Goal: Task Accomplishment & Management: Use online tool/utility

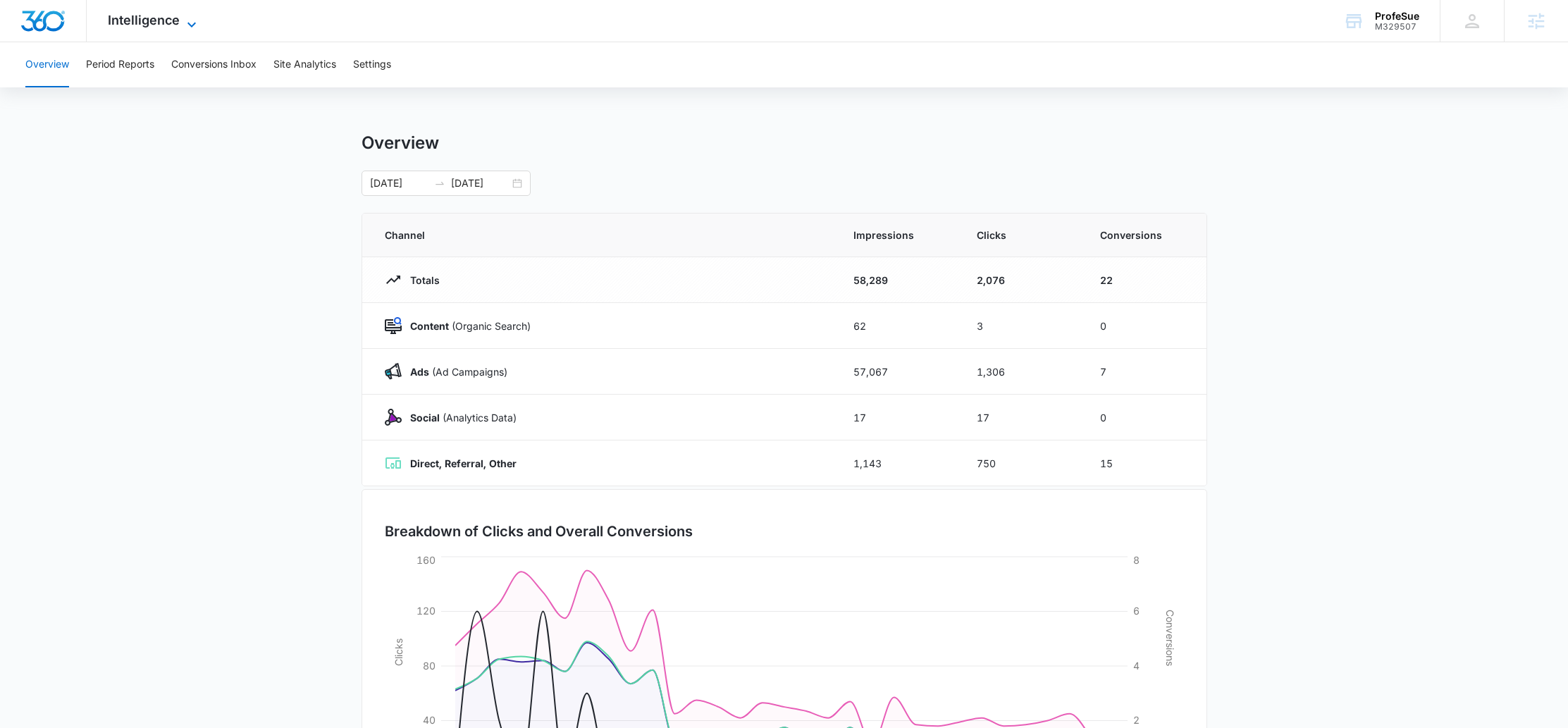
click at [165, 25] on span "Intelligence" at bounding box center [144, 20] width 72 height 15
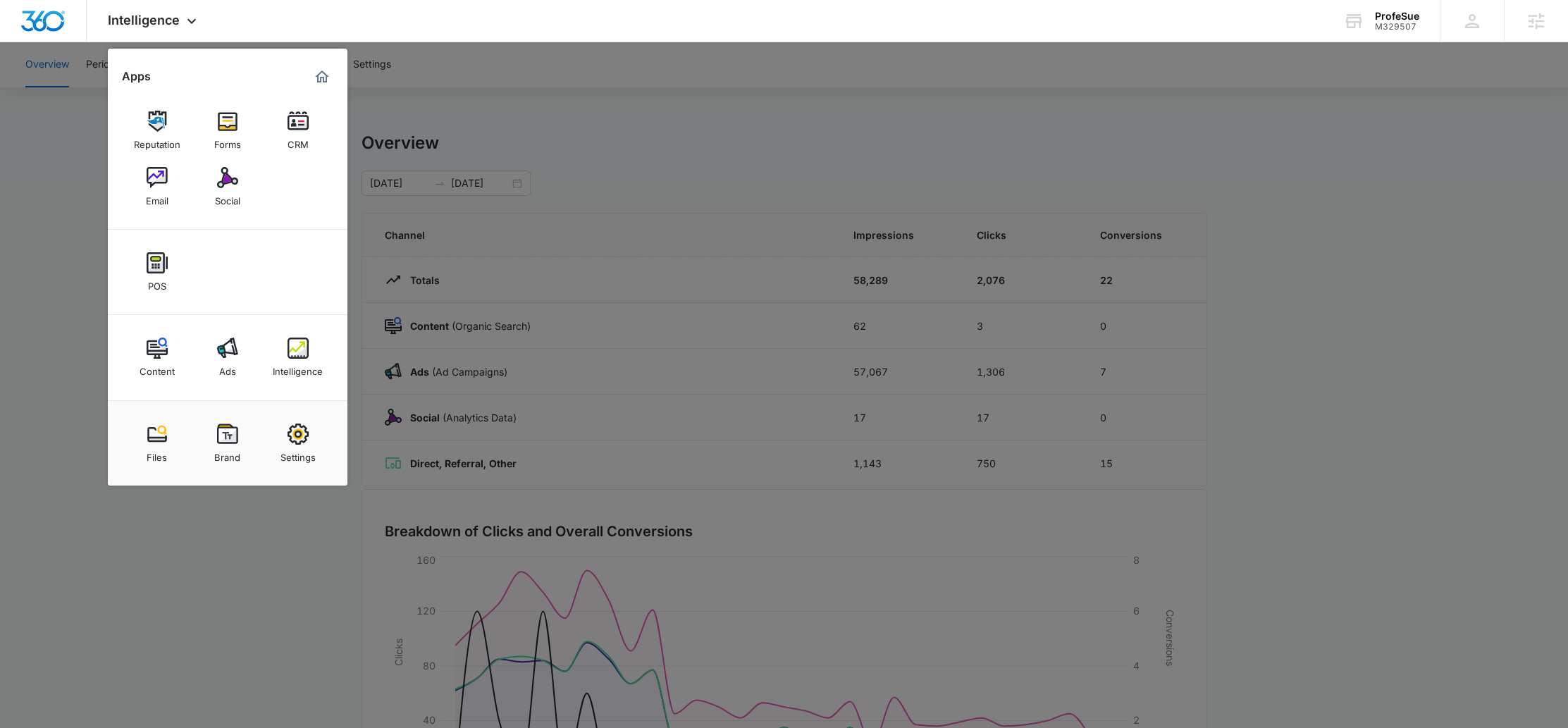
click at [506, 40] on div "Intelligence Apps Reputation Forms CRM Email Social POS Content Ads Intelligenc…" at bounding box center [784, 21] width 1568 height 43
click at [616, 75] on div at bounding box center [784, 364] width 1568 height 728
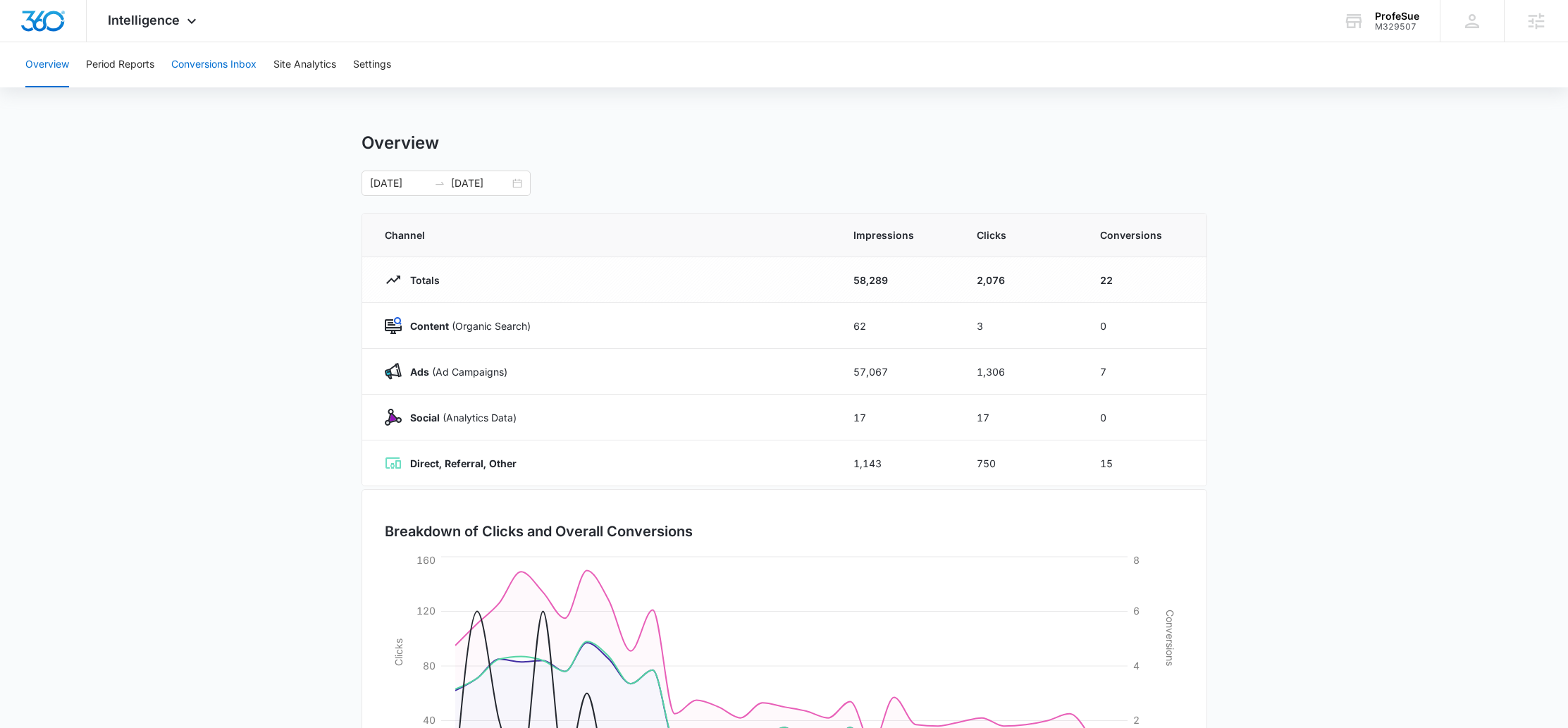
click at [190, 66] on button "Conversions Inbox" at bounding box center [214, 65] width 85 height 45
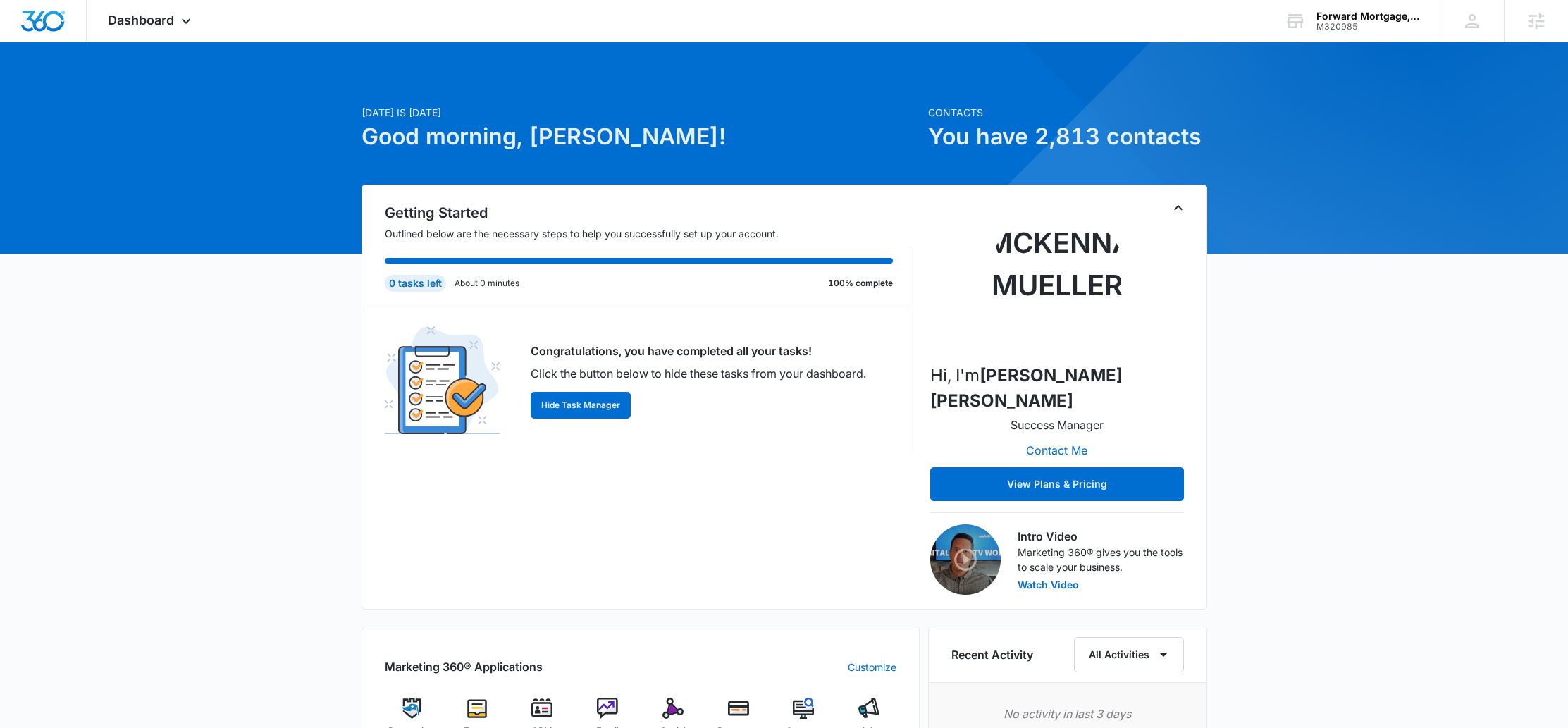
scroll to position [222, 0]
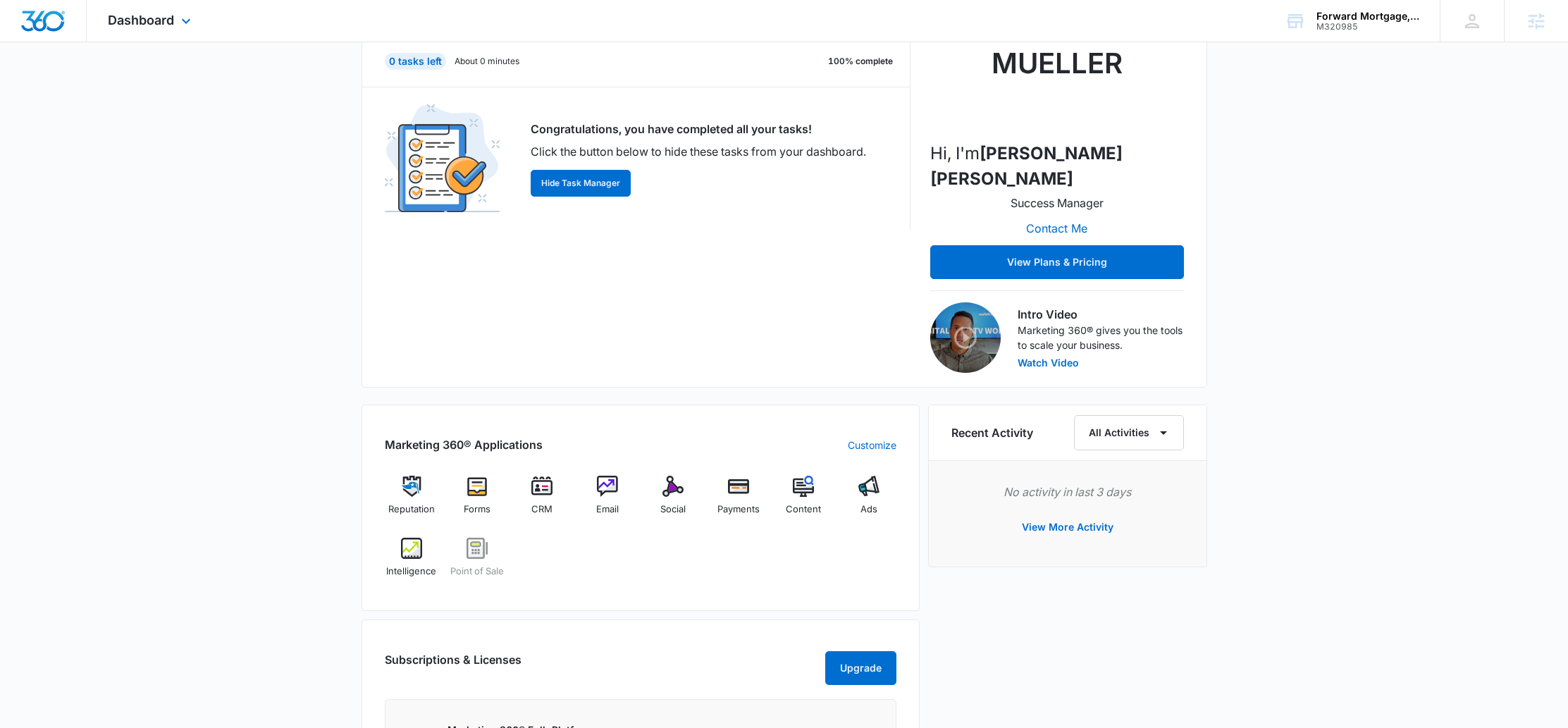
click at [111, 30] on div "Dashboard Apps Reputation Forms CRM Email Social Payments POS Content Ads Intel…" at bounding box center [151, 21] width 129 height 42
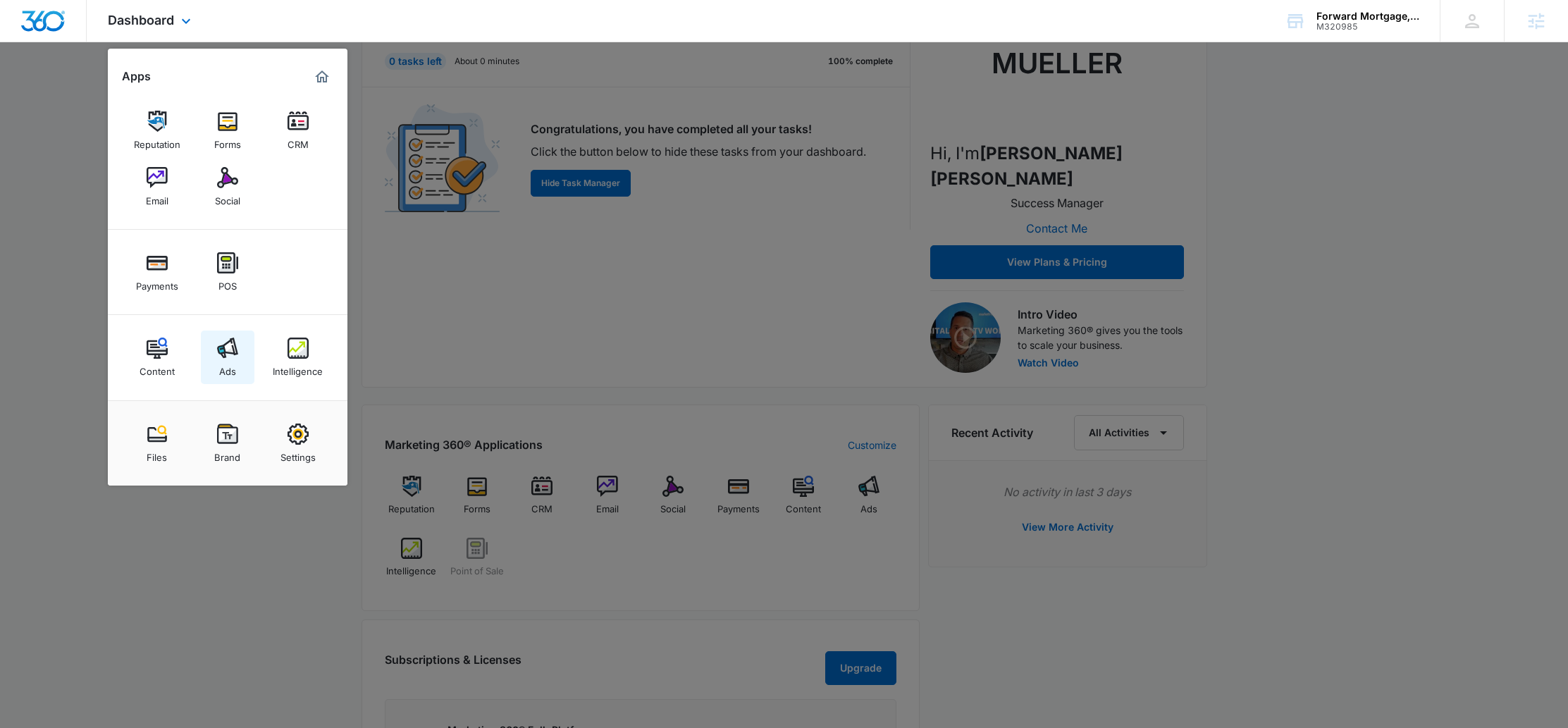
click at [240, 357] on link "Ads" at bounding box center [228, 357] width 53 height 53
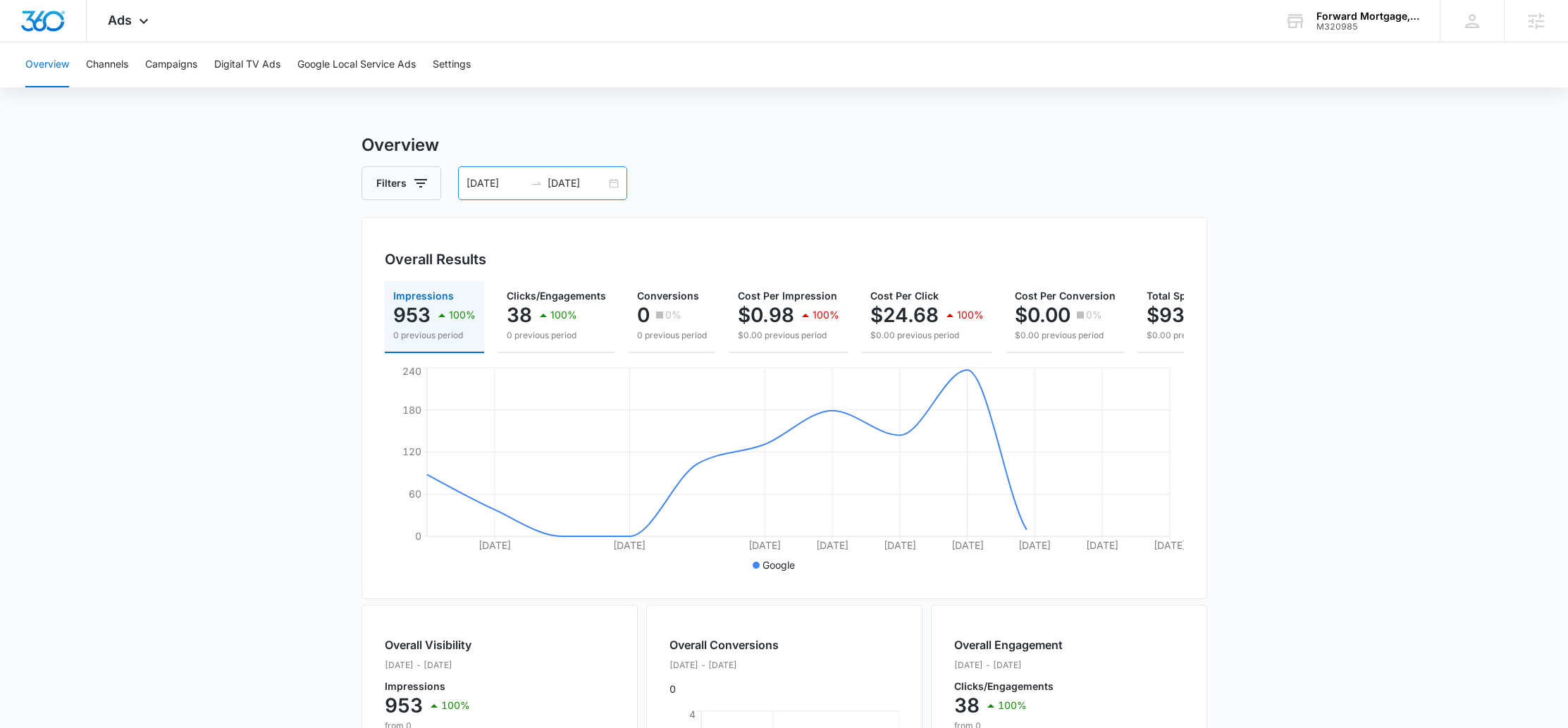
click at [618, 190] on div "09/25/2025 10/06/2025" at bounding box center [543, 183] width 169 height 34
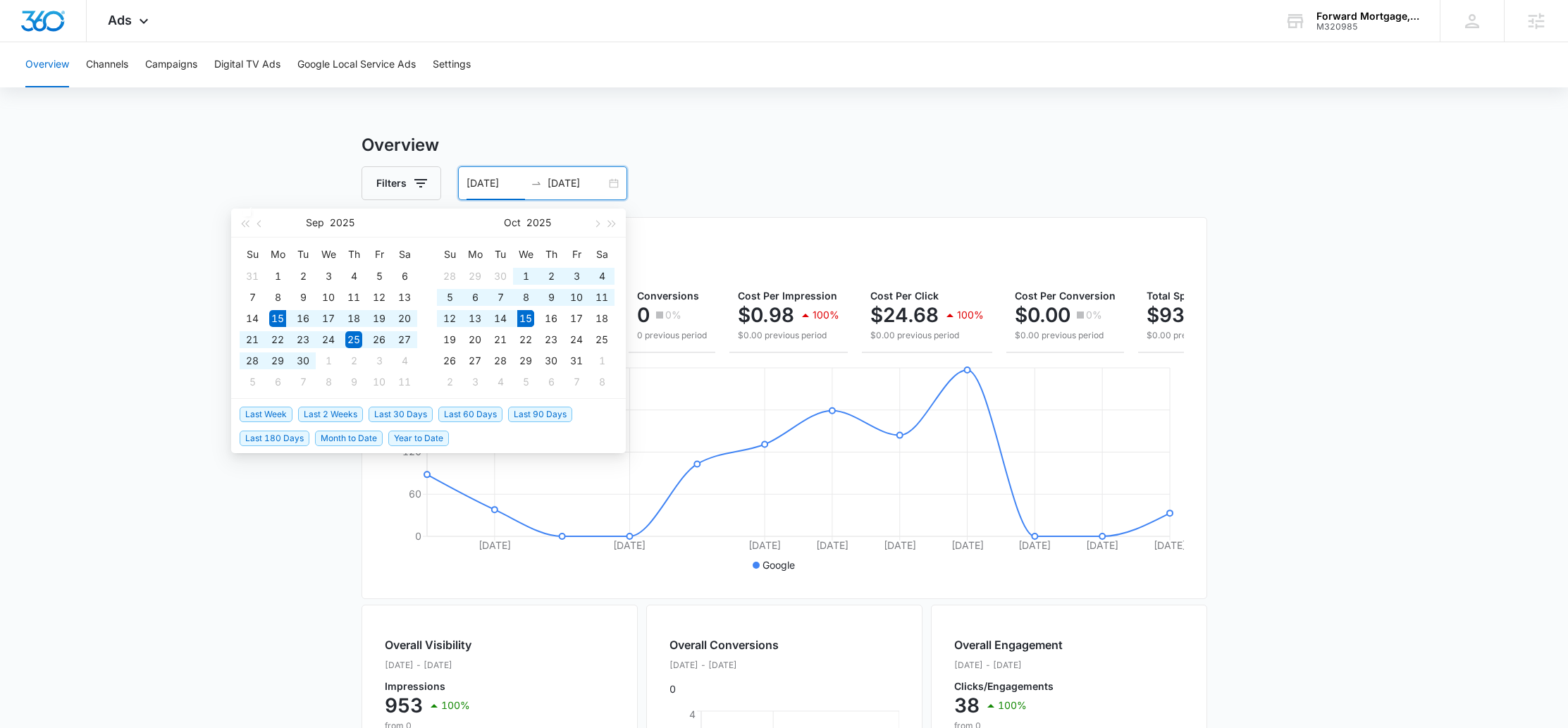
click at [402, 412] on span "Last 30 Days" at bounding box center [400, 414] width 64 height 16
type input "09/15/2025"
type input "10/15/2025"
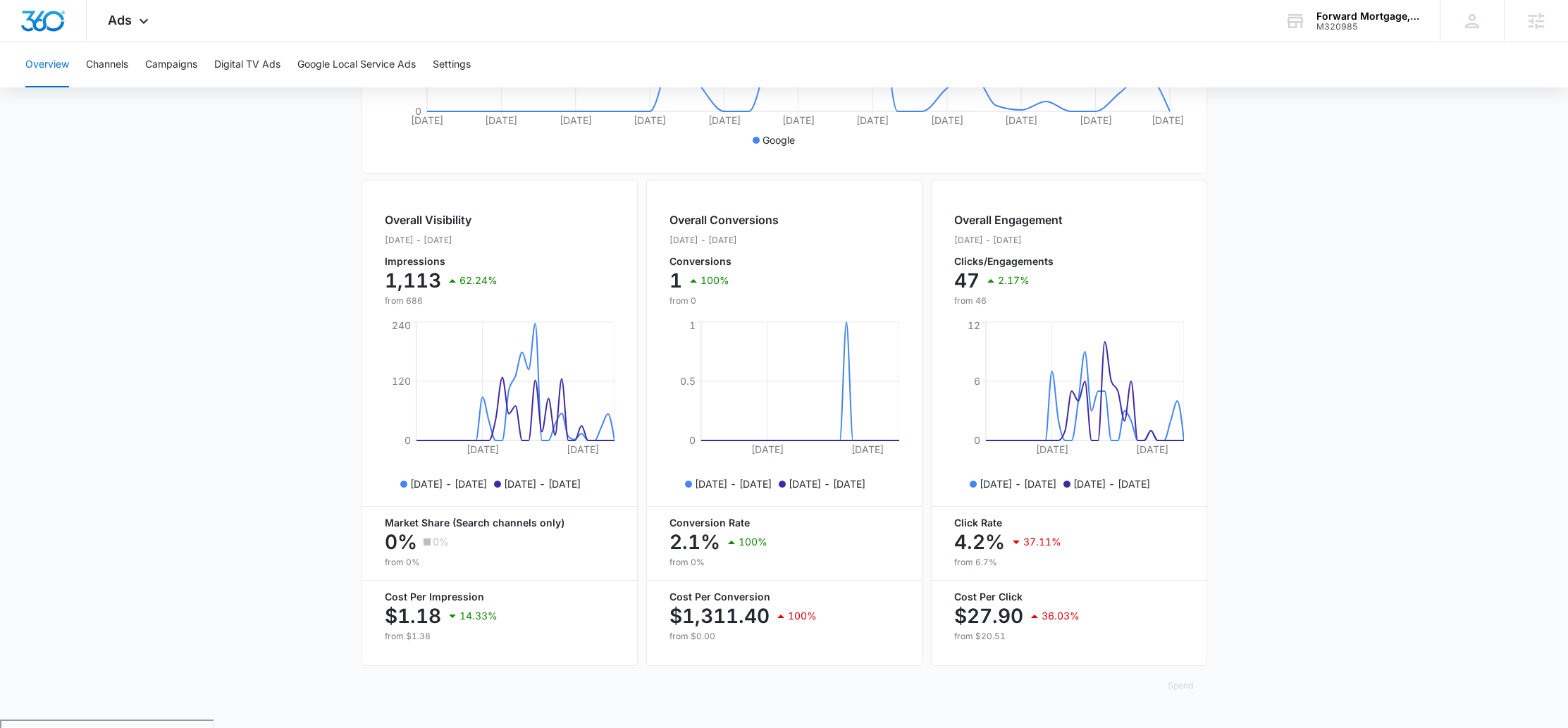
scroll to position [427, 0]
click at [89, 69] on button "Channels" at bounding box center [107, 65] width 43 height 45
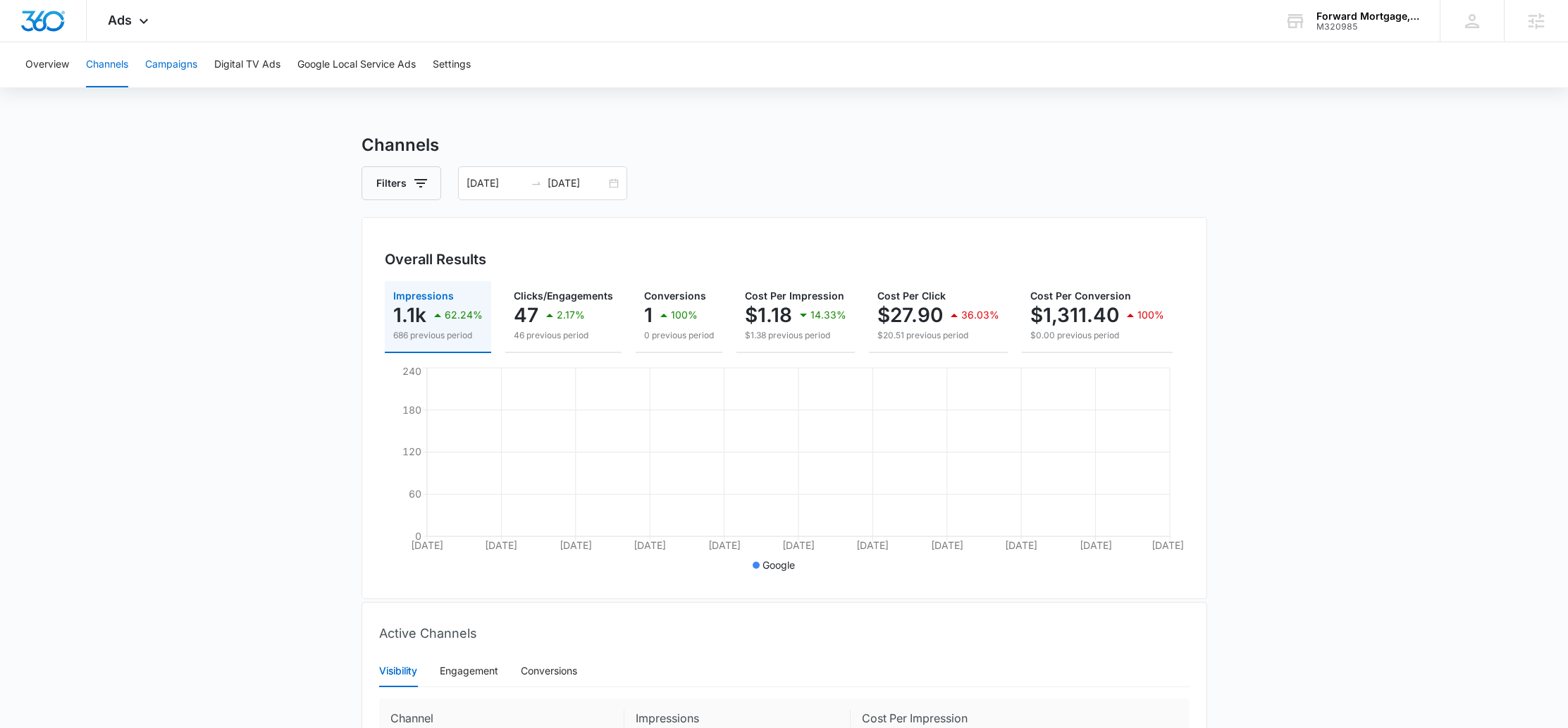
click at [189, 61] on button "Campaigns" at bounding box center [171, 65] width 52 height 45
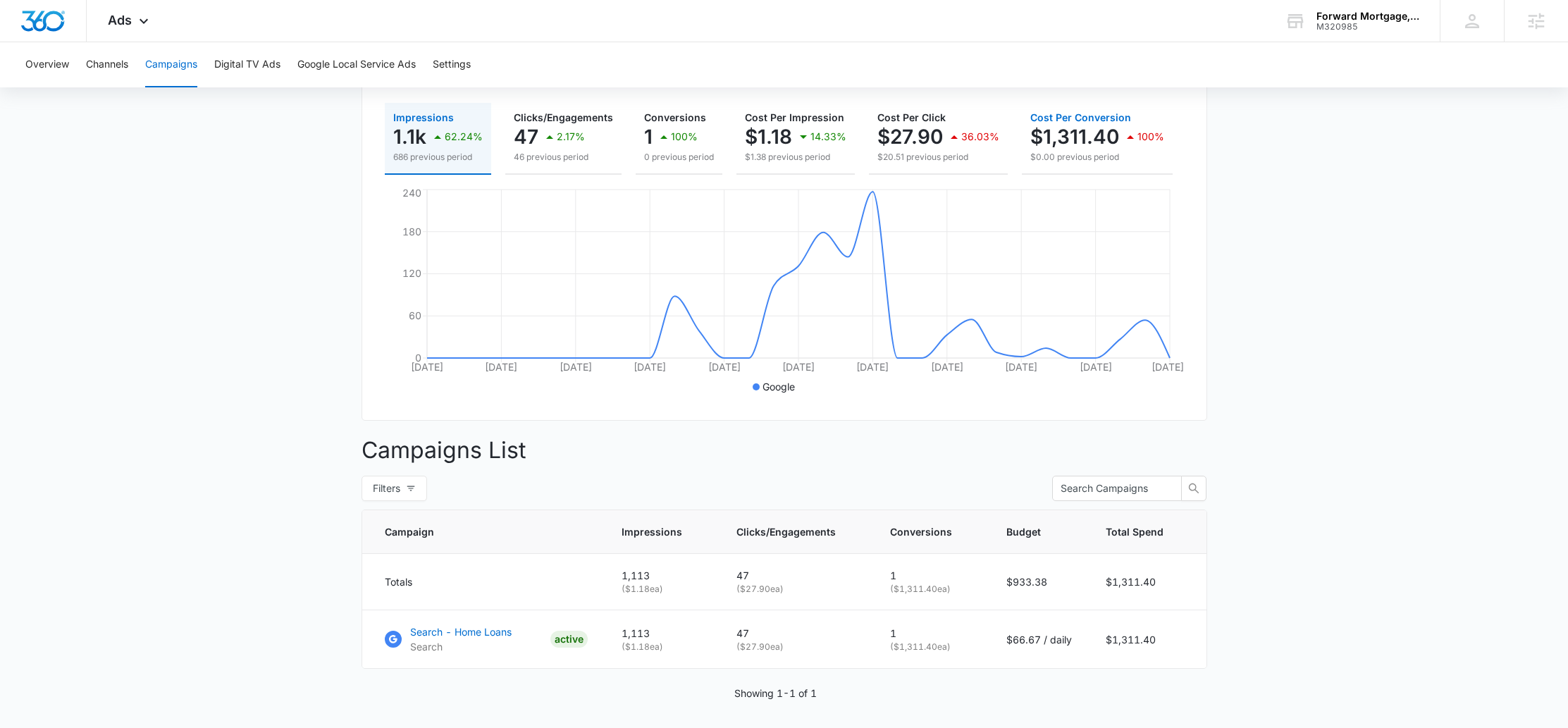
scroll to position [224, 0]
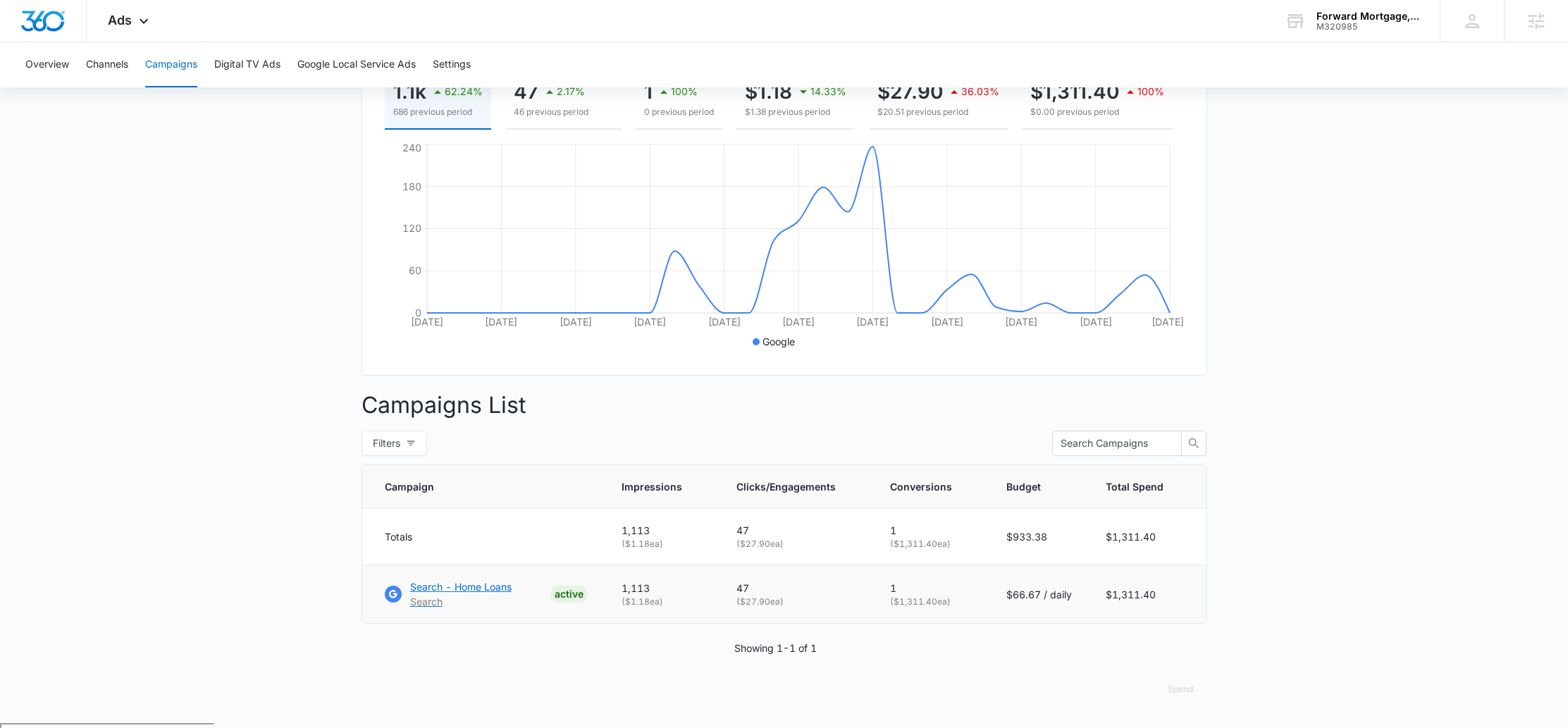
click at [498, 594] on p "Search - Home Loans" at bounding box center [461, 587] width 102 height 15
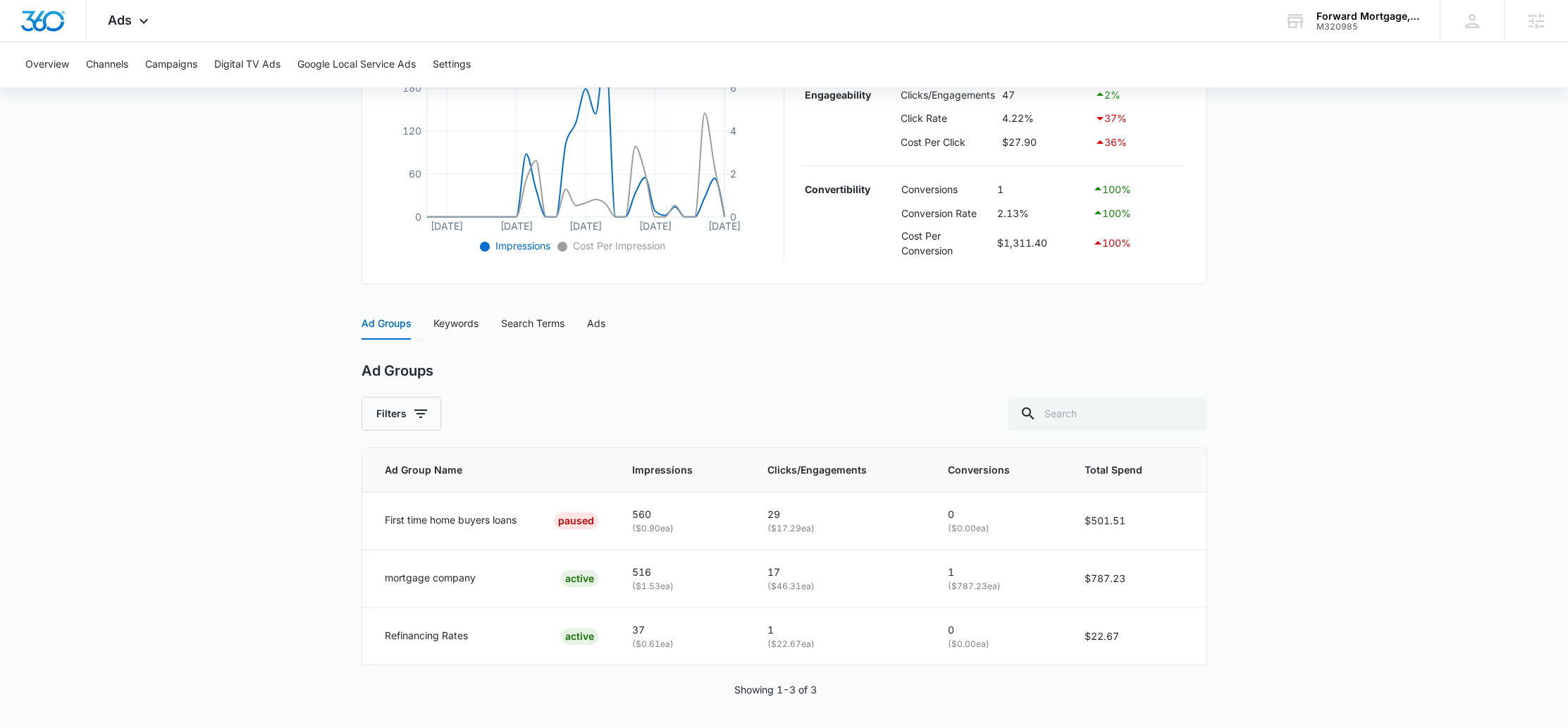
scroll to position [370, 0]
drag, startPoint x: 794, startPoint y: 508, endPoint x: 873, endPoint y: 528, distance: 81.5
click at [873, 528] on td "29 ( $17.29 ea)" at bounding box center [841, 517] width 180 height 58
click at [873, 528] on p "( $17.29 ea)" at bounding box center [841, 525] width 147 height 13
click at [452, 321] on div "Keywords" at bounding box center [456, 320] width 45 height 16
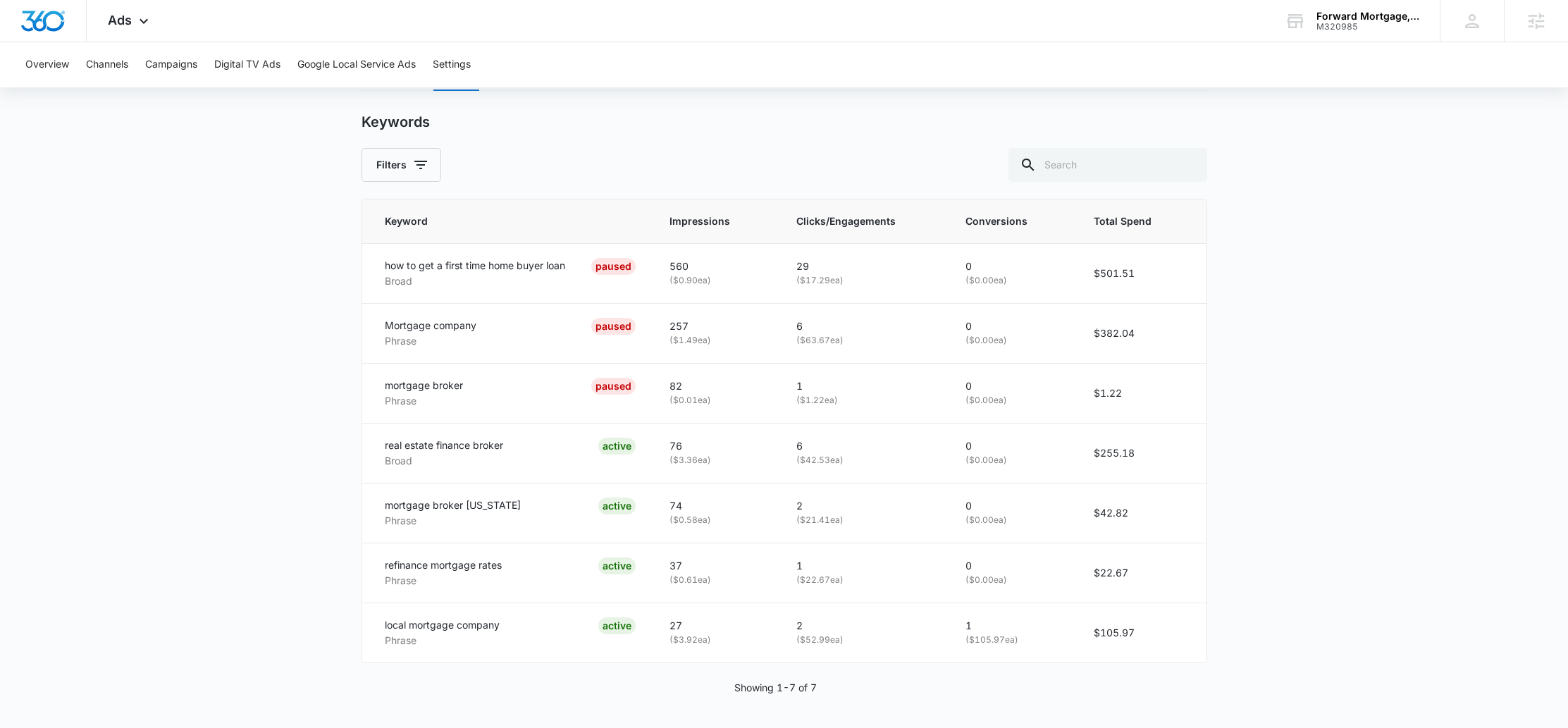
scroll to position [315, 0]
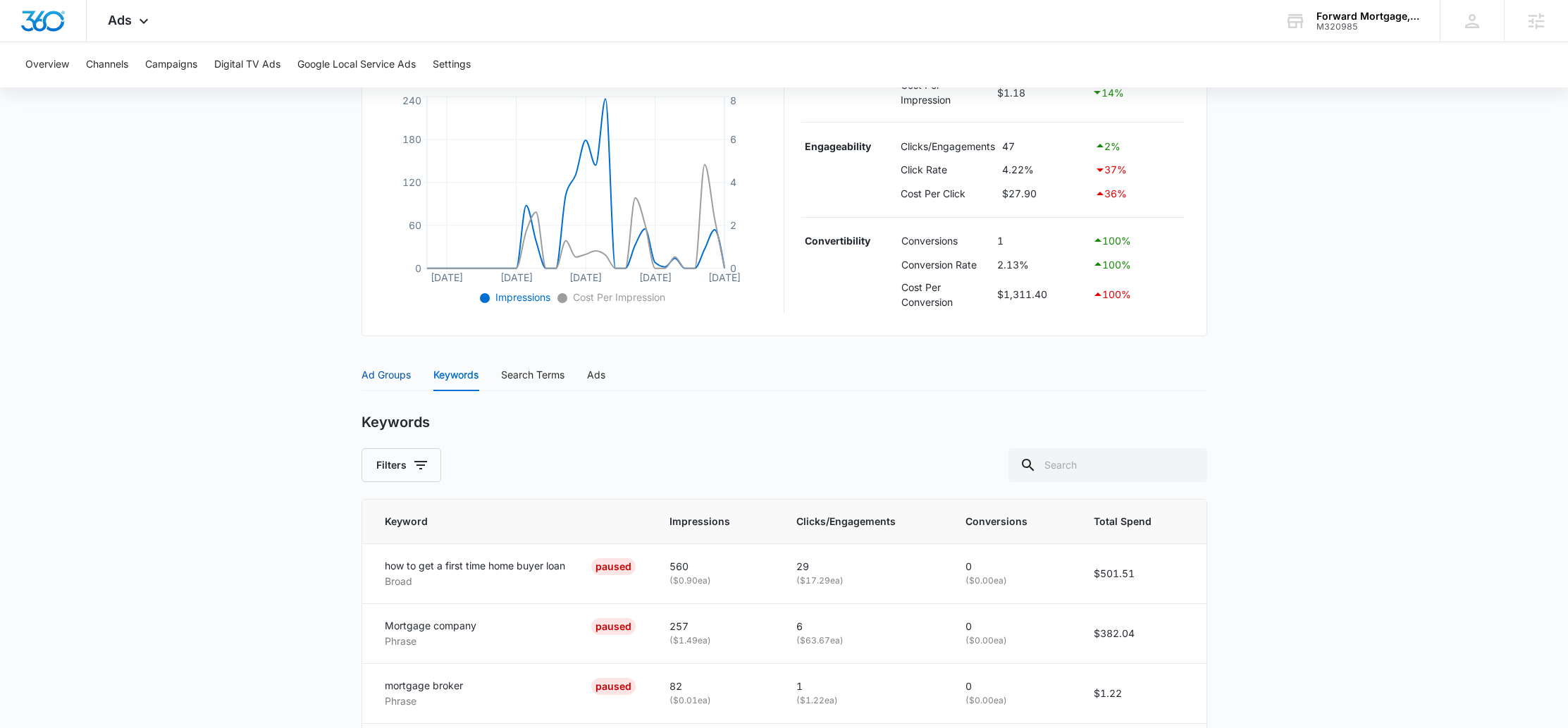
click at [396, 374] on div "Ad Groups" at bounding box center [386, 375] width 49 height 16
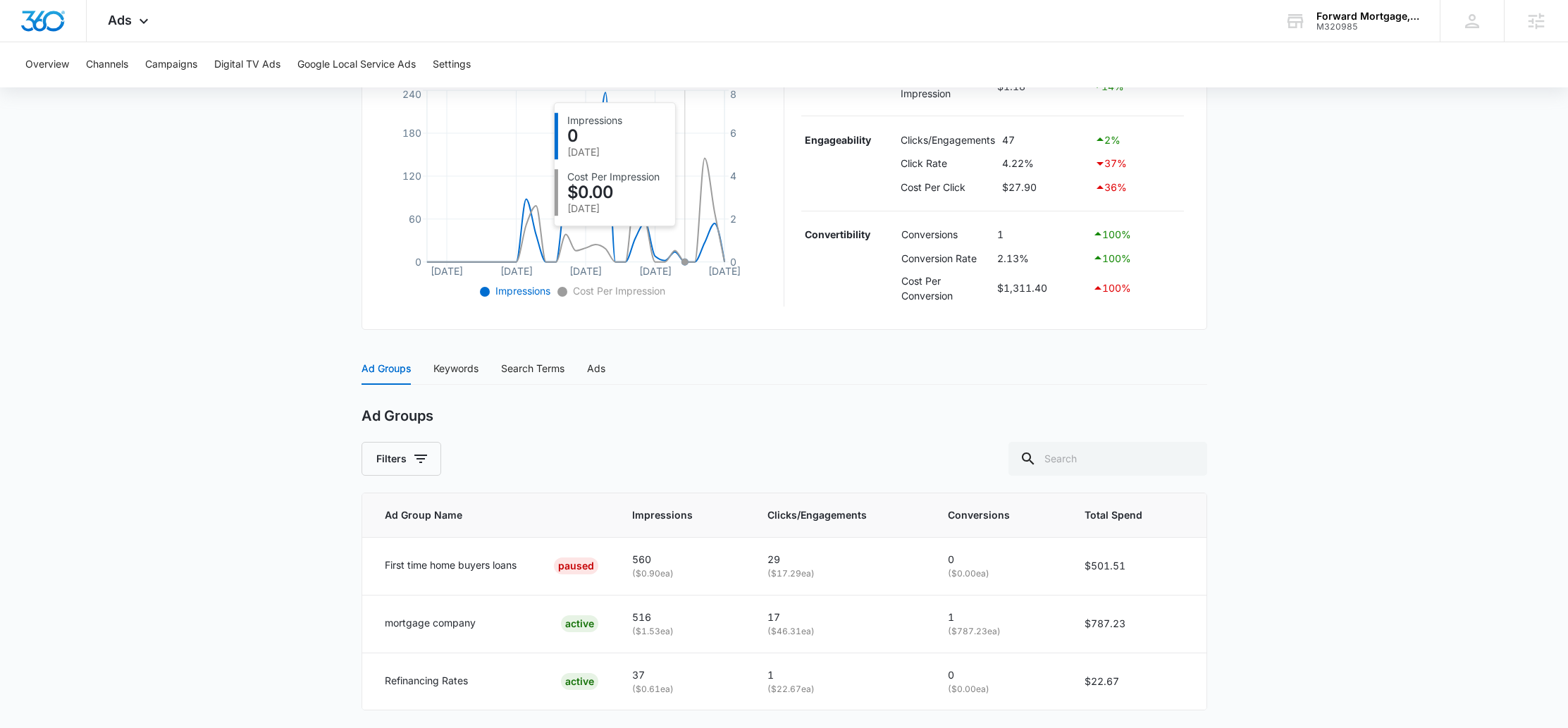
scroll to position [326, 0]
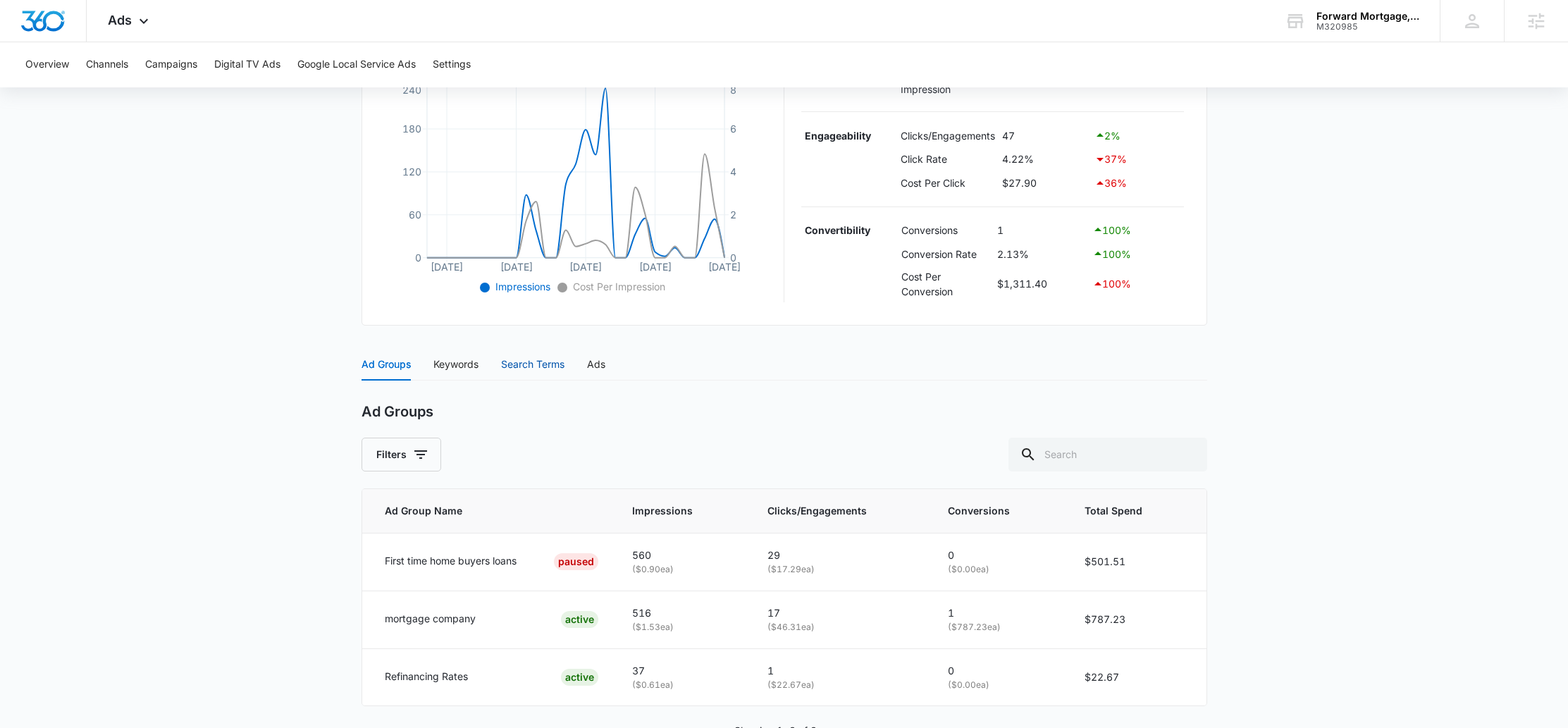
click at [543, 359] on div "Search Terms" at bounding box center [533, 364] width 63 height 16
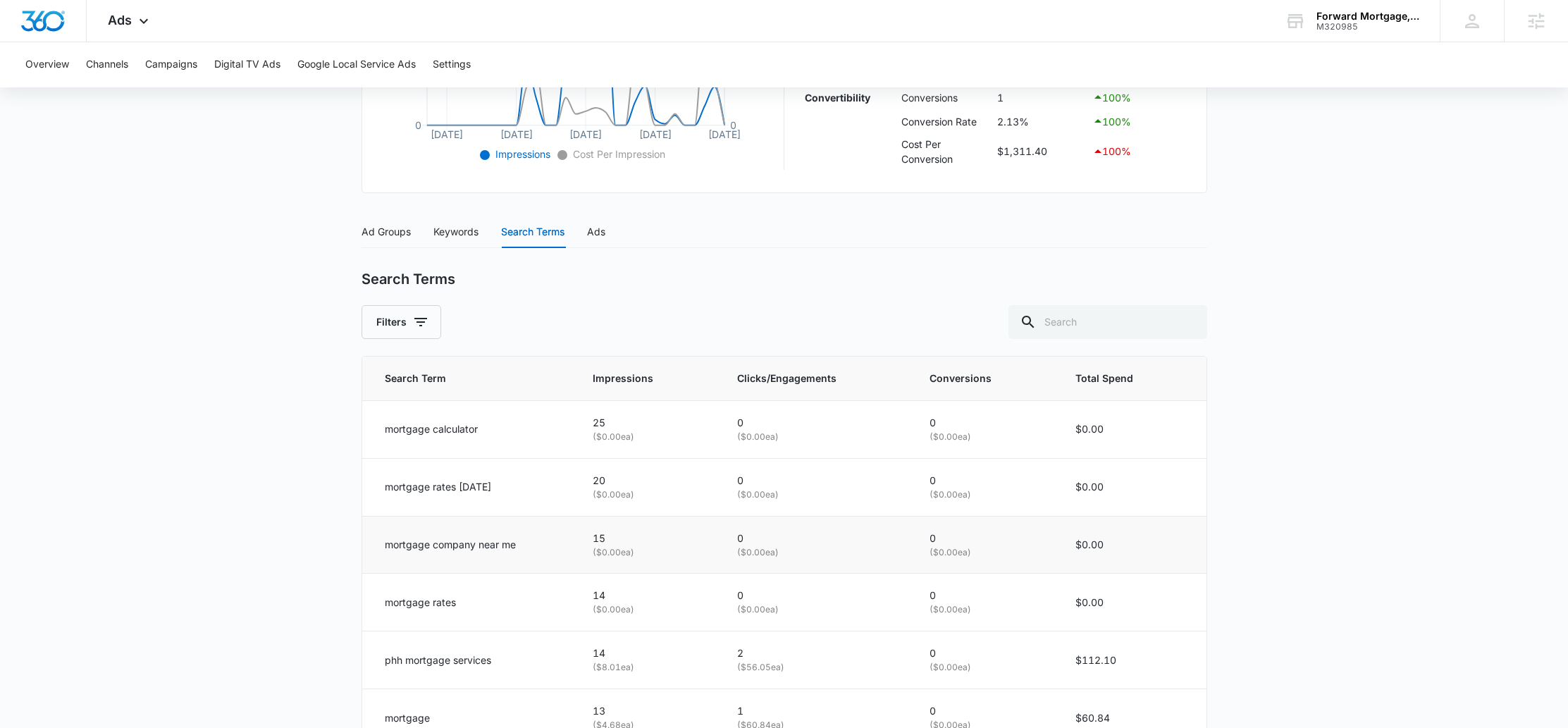
scroll to position [472, 0]
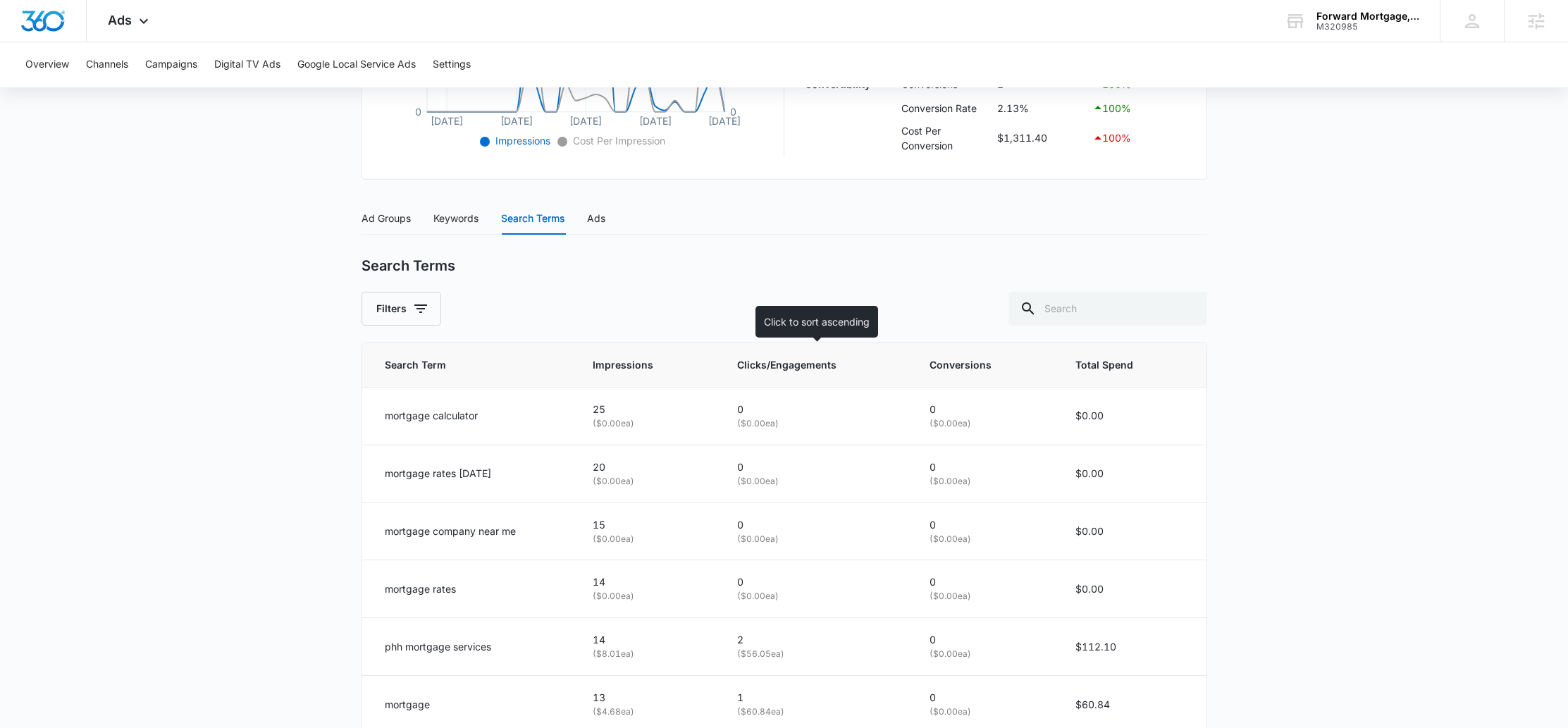
click at [784, 364] on span "Clicks/Engagements" at bounding box center [806, 365] width 138 height 16
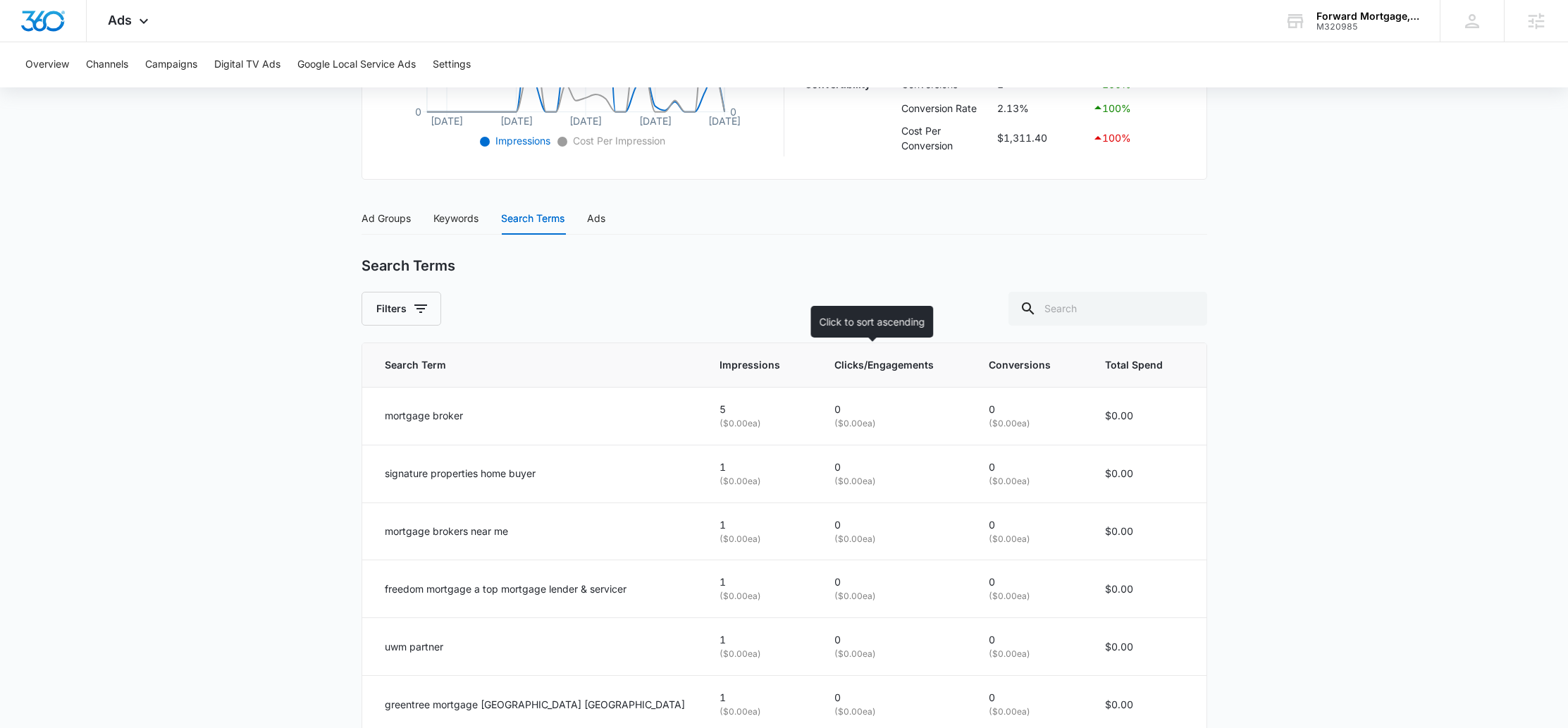
click at [850, 361] on span "Clicks/Engagements" at bounding box center [884, 365] width 100 height 16
click at [876, 358] on span "Clicks/Engagements" at bounding box center [884, 365] width 100 height 16
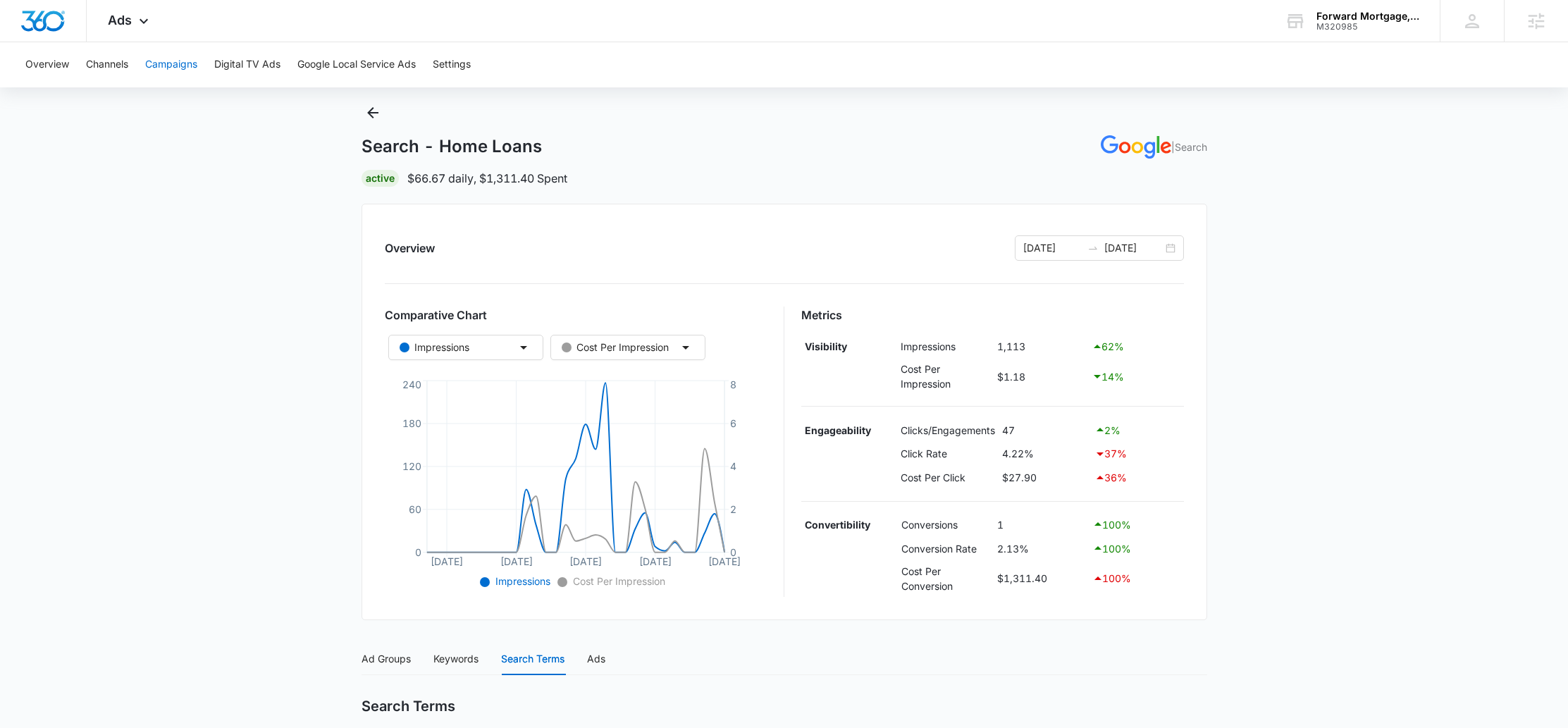
scroll to position [0, 0]
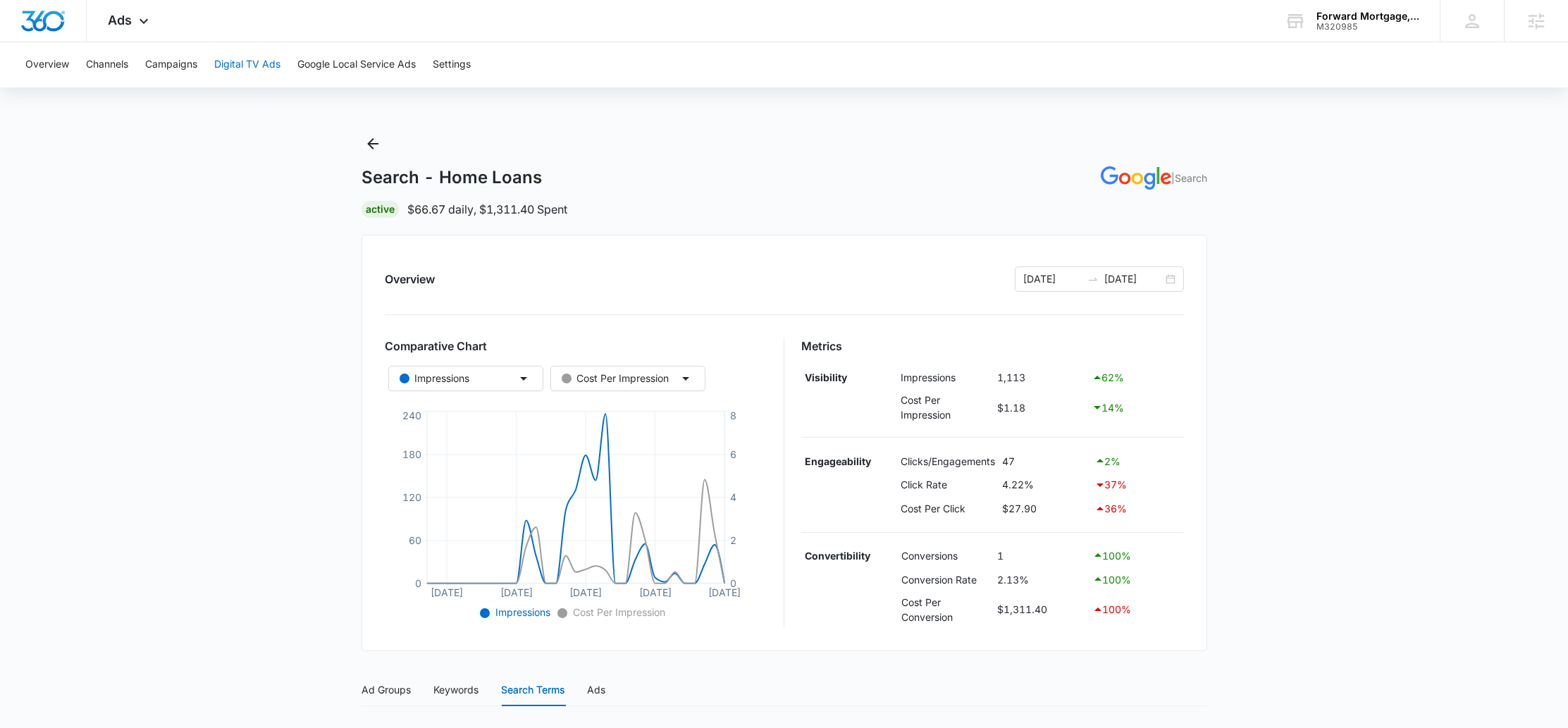
click at [260, 65] on button "Digital TV Ads" at bounding box center [247, 65] width 66 height 45
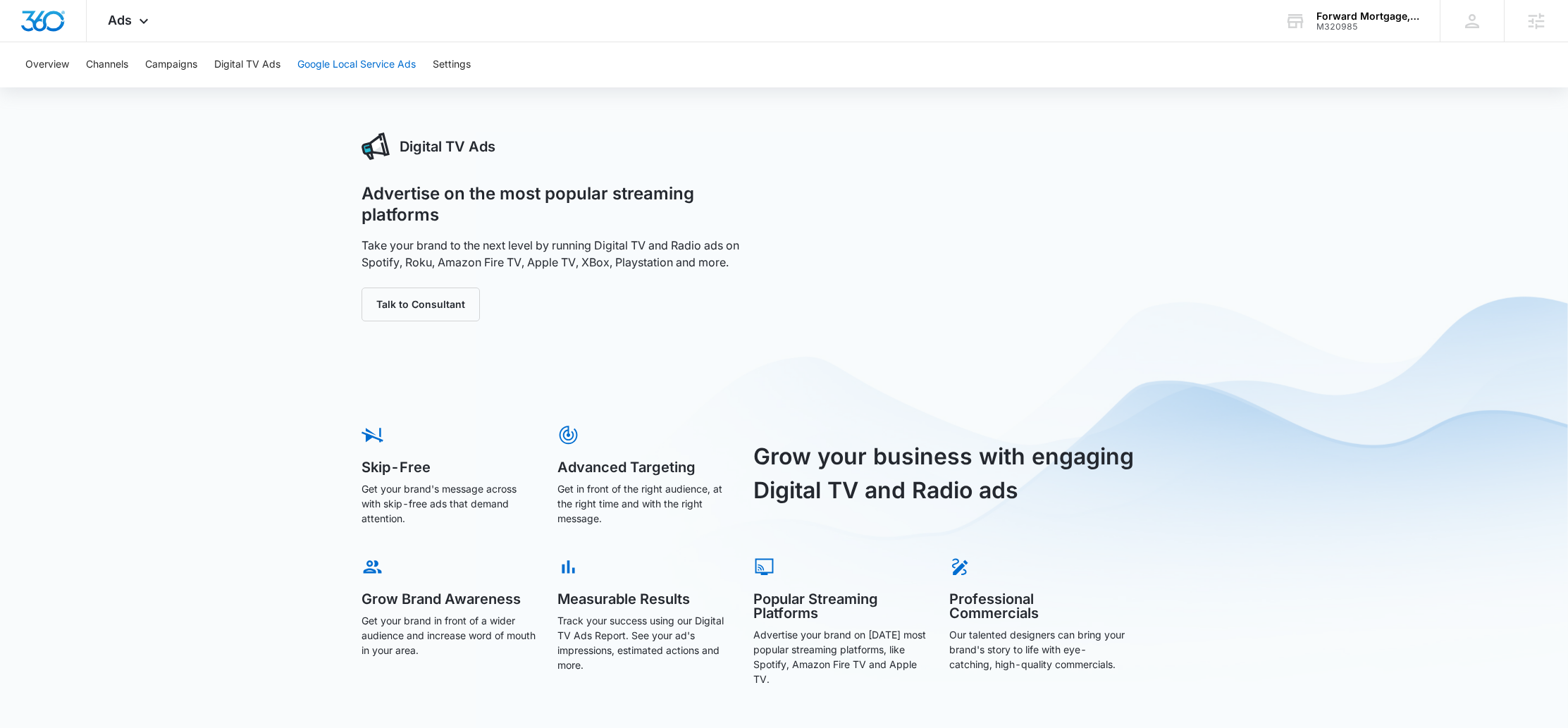
click at [376, 66] on button "Google Local Service Ads" at bounding box center [357, 65] width 119 height 45
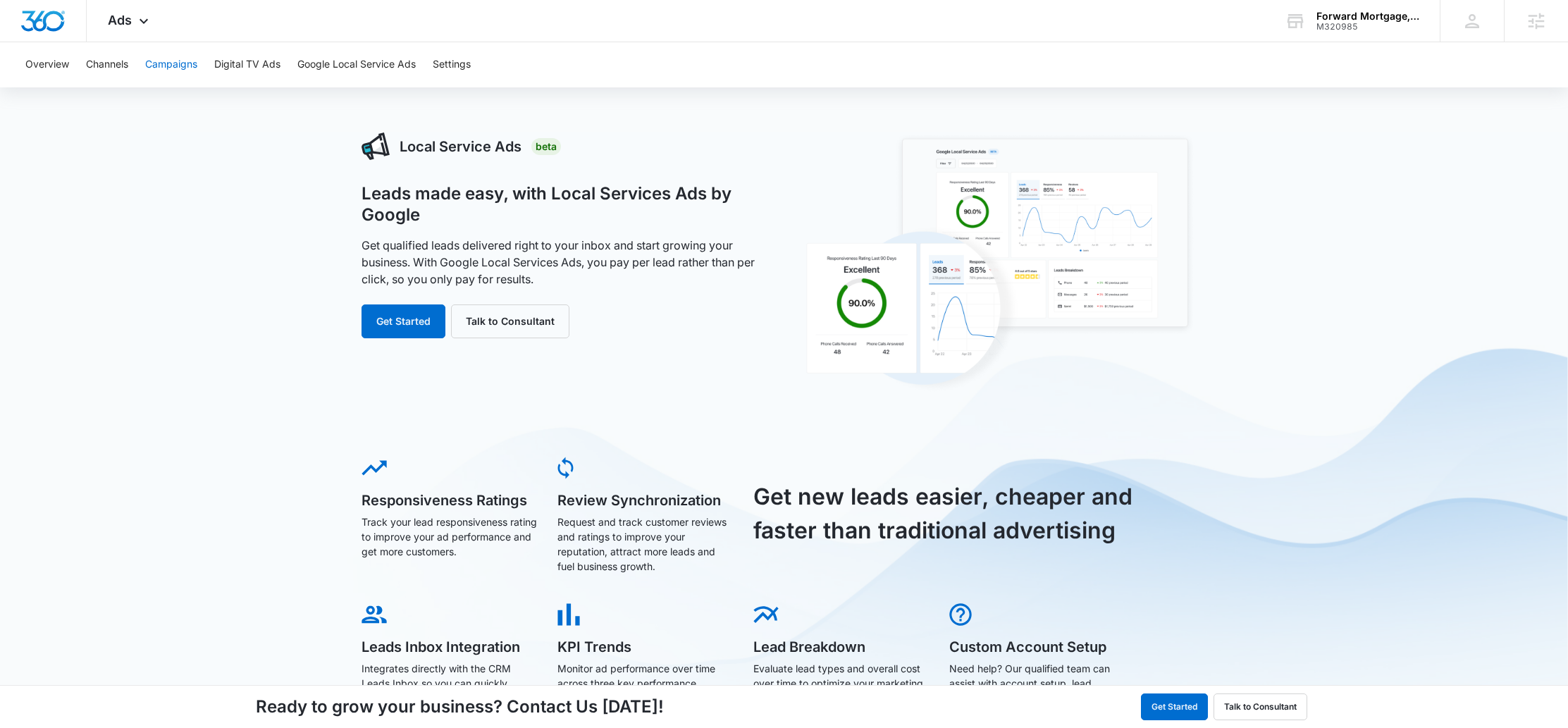
click at [183, 65] on button "Campaigns" at bounding box center [171, 65] width 52 height 45
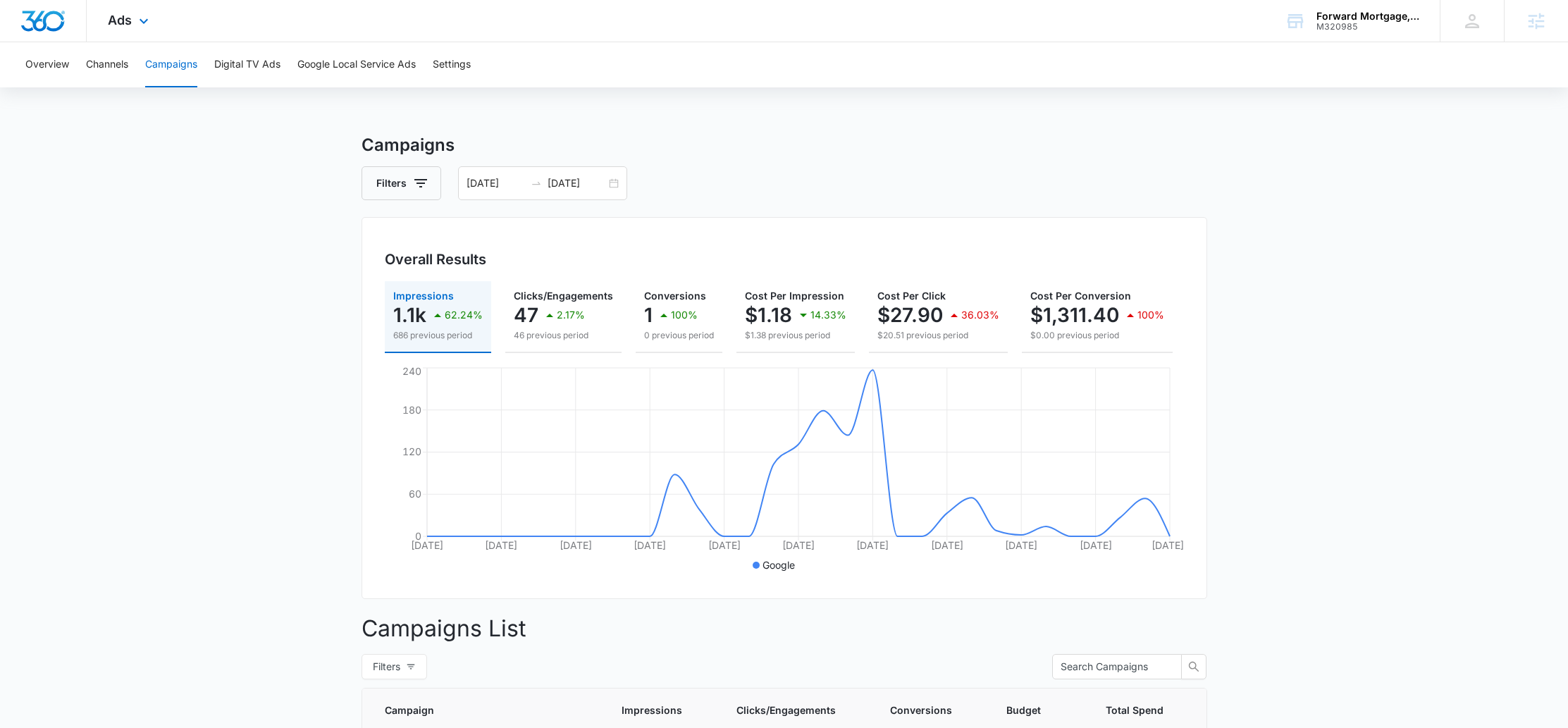
click at [135, 13] on icon at bounding box center [144, 21] width 17 height 17
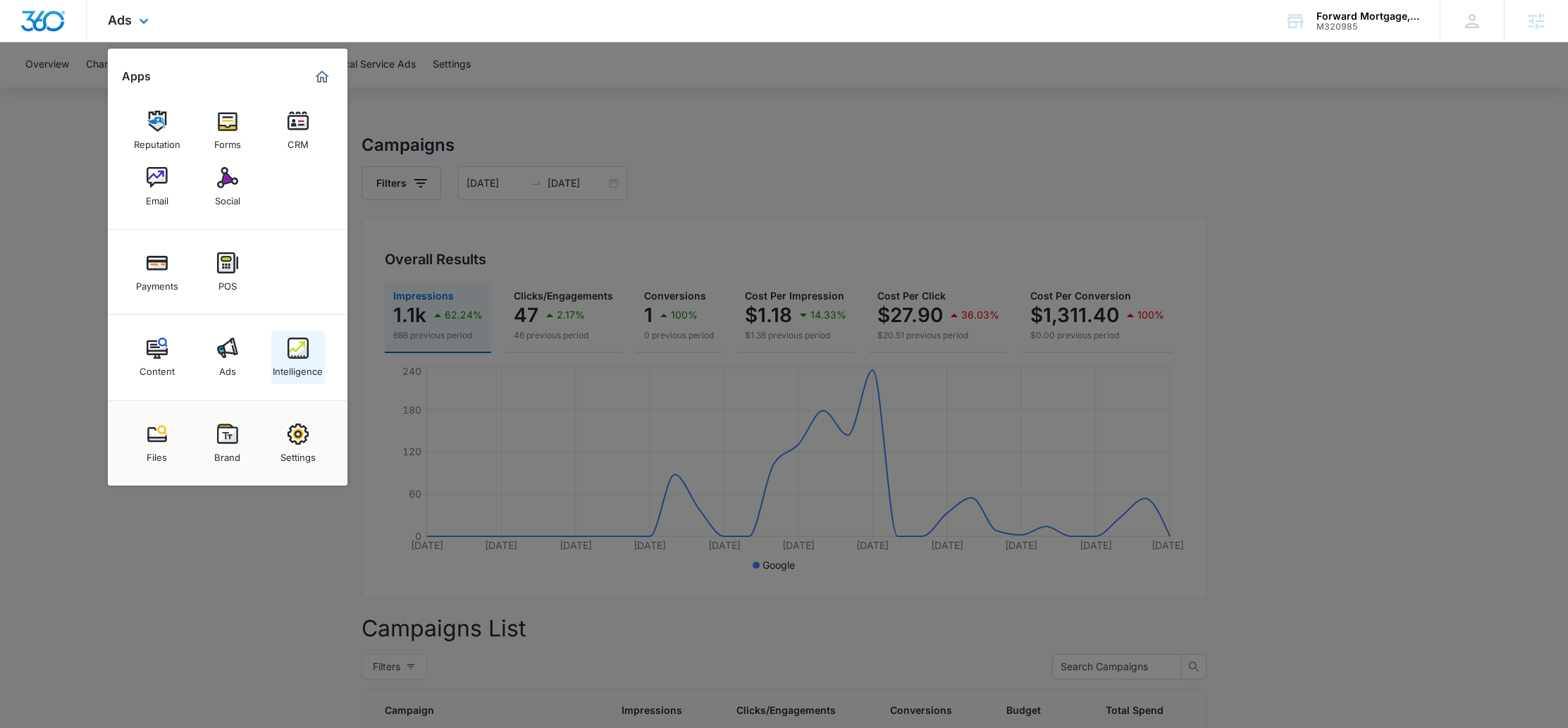
click at [301, 346] on img at bounding box center [297, 347] width 21 height 21
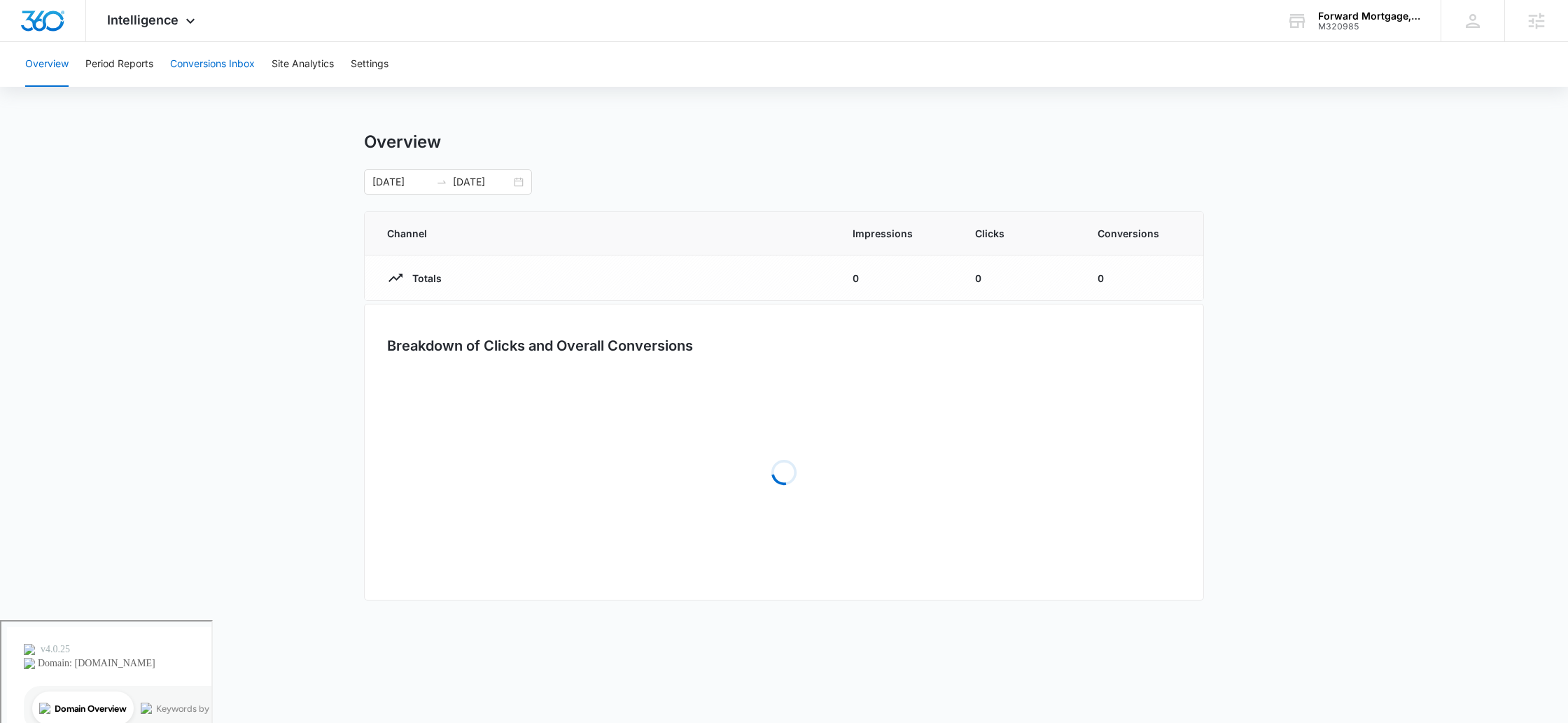
click at [183, 63] on button "Conversions Inbox" at bounding box center [212, 65] width 85 height 45
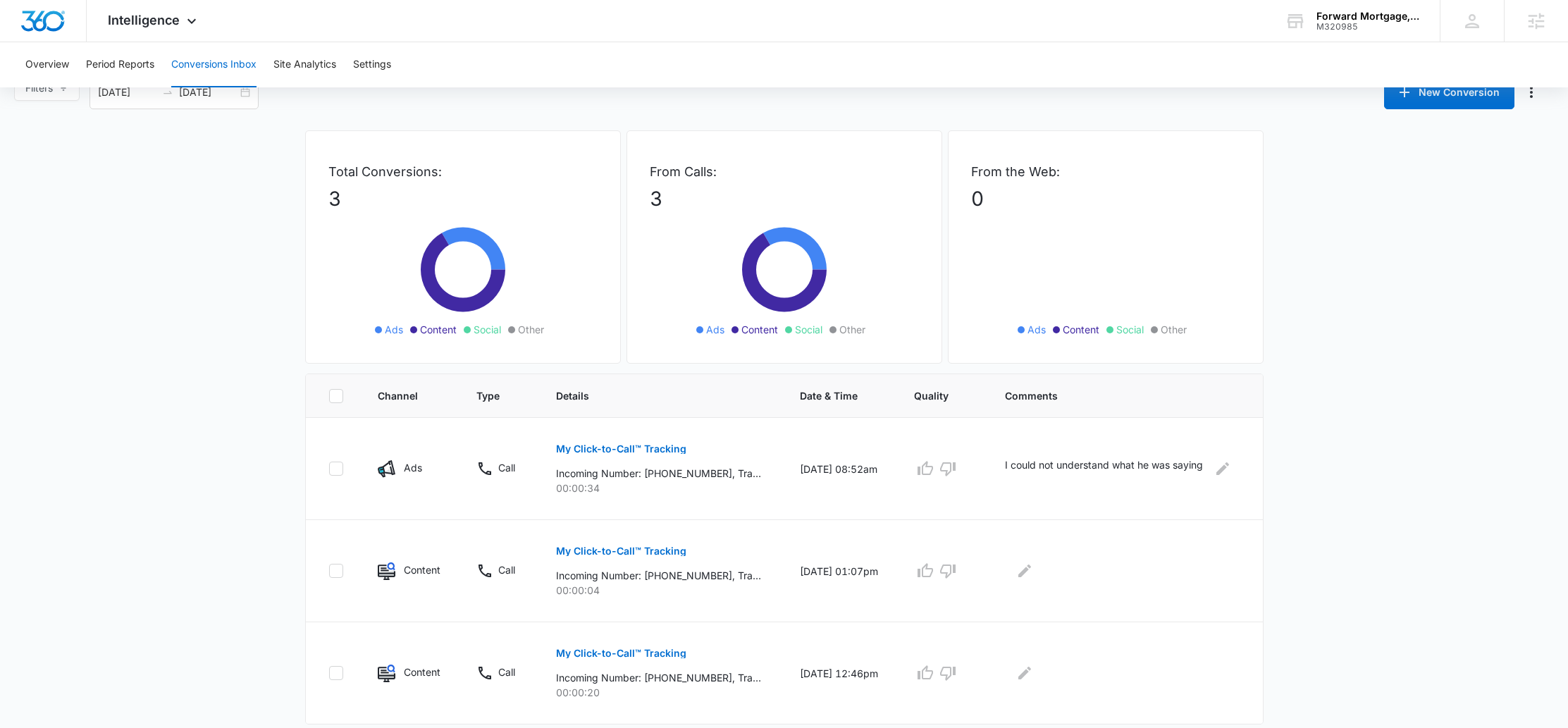
scroll to position [54, 0]
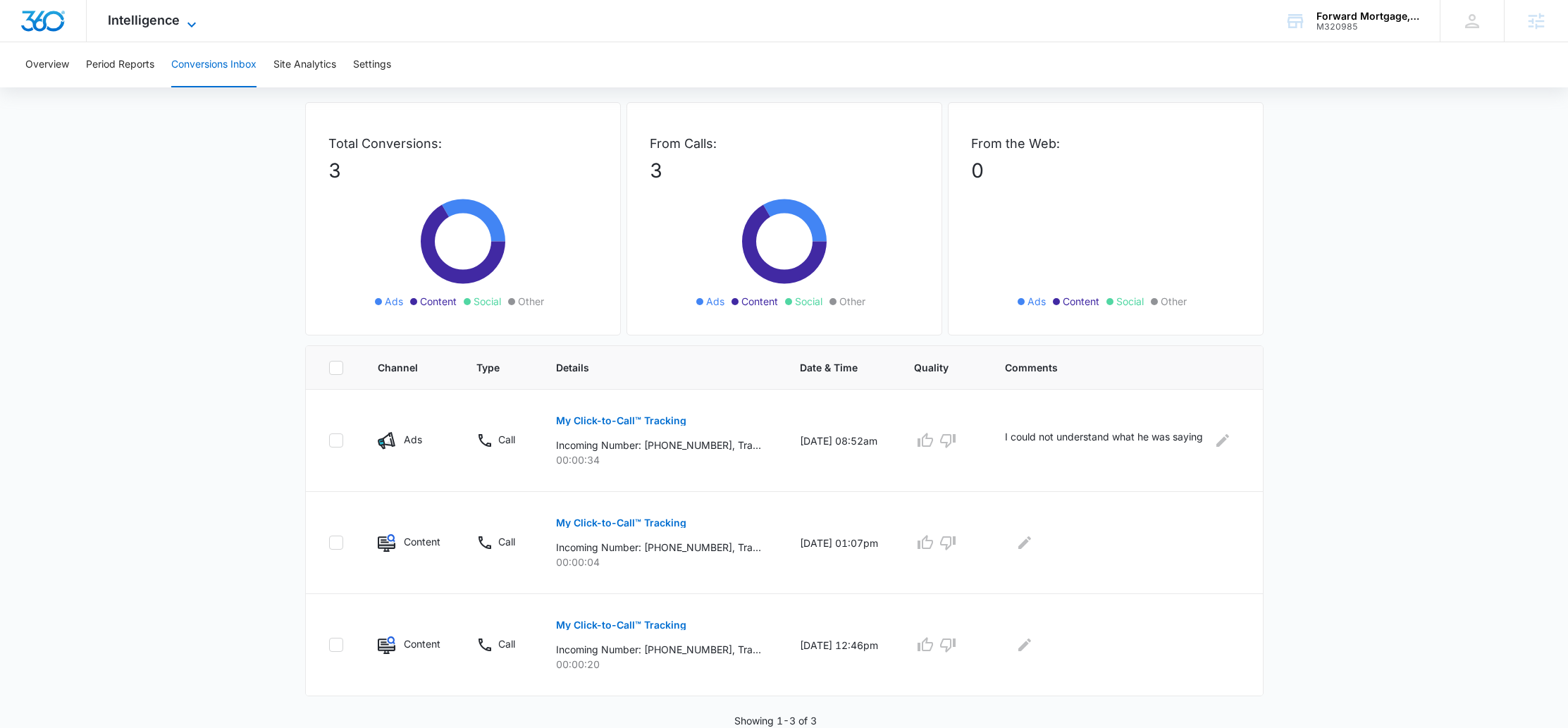
click at [173, 19] on span "Intelligence" at bounding box center [144, 20] width 72 height 15
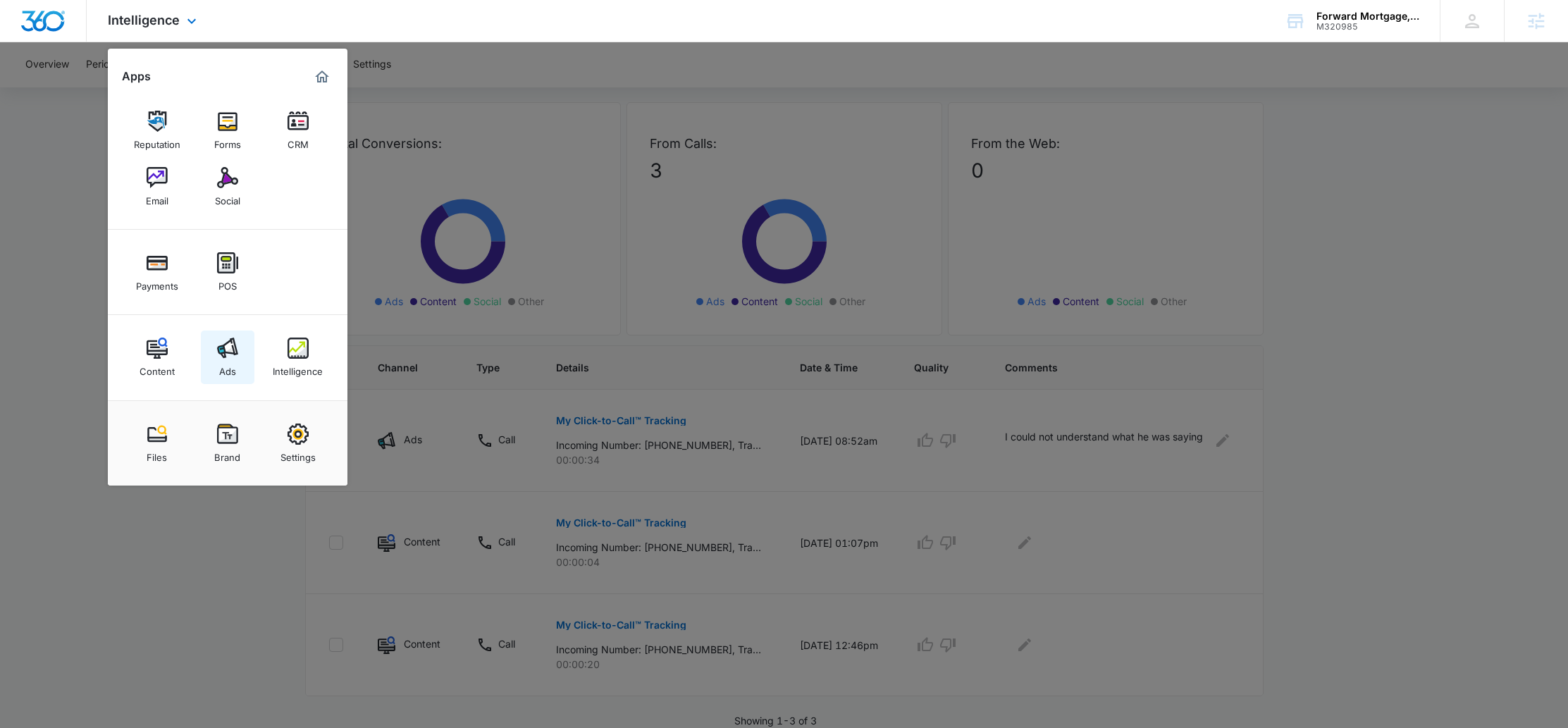
click at [224, 355] on img at bounding box center [227, 347] width 21 height 21
